Goal: Task Accomplishment & Management: Use online tool/utility

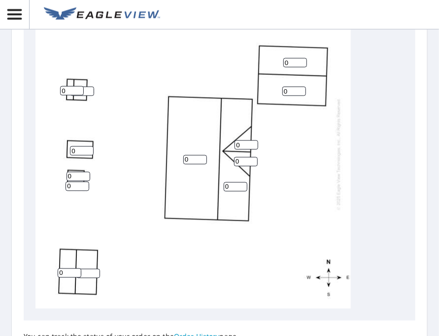
click at [193, 158] on input "0" at bounding box center [195, 159] width 24 height 9
click at [193, 158] on input "03" at bounding box center [195, 159] width 24 height 9
type input "0"
type input "3"
click at [241, 145] on input "0" at bounding box center [246, 144] width 24 height 9
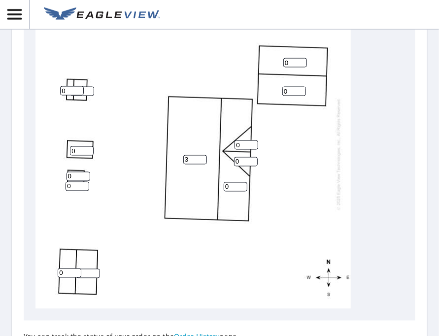
click at [241, 145] on input "0" at bounding box center [246, 144] width 24 height 9
type input "3"
click at [240, 160] on input "0" at bounding box center [246, 161] width 24 height 9
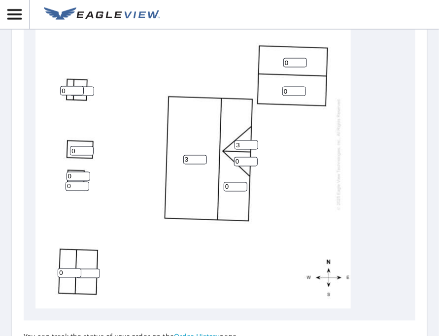
click at [240, 160] on input "0" at bounding box center [246, 161] width 24 height 9
type input "3"
click at [229, 187] on input "0" at bounding box center [236, 186] width 24 height 9
type input "0"
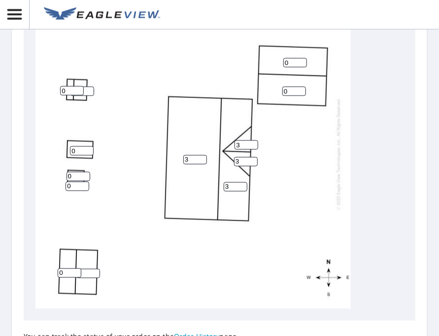
type input "3"
click at [294, 63] on input "0" at bounding box center [295, 62] width 24 height 9
type input "3"
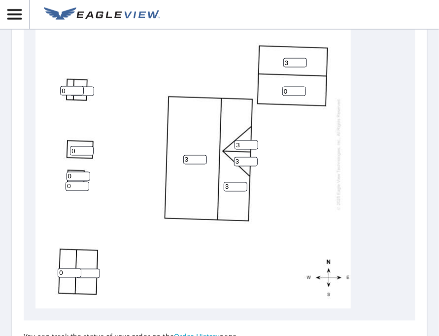
click at [291, 92] on input "0" at bounding box center [294, 91] width 24 height 9
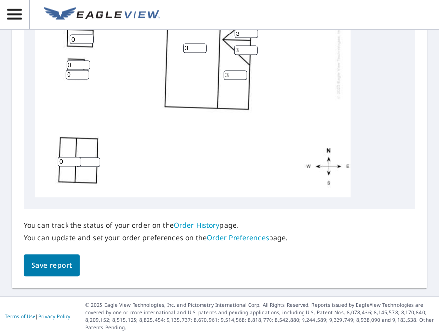
type input "3"
click at [59, 264] on span "Save report" at bounding box center [52, 266] width 40 height 12
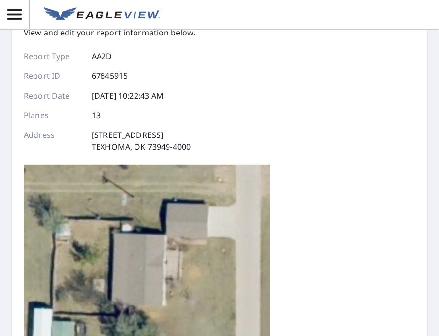
scroll to position [0, 0]
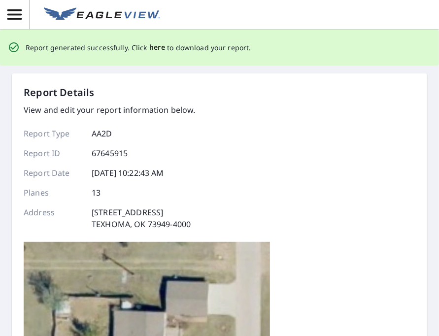
click at [153, 49] on span "here" at bounding box center [157, 47] width 16 height 12
